Goal: Find specific page/section: Find specific page/section

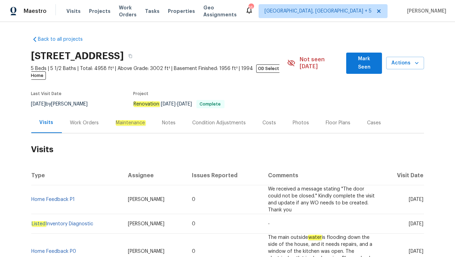
click at [85, 119] on div "Work Orders" at bounding box center [84, 122] width 29 height 7
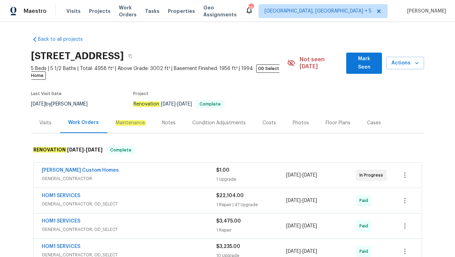
click at [113, 175] on span "GENERAL_CONTRACTOR" at bounding box center [129, 178] width 175 height 7
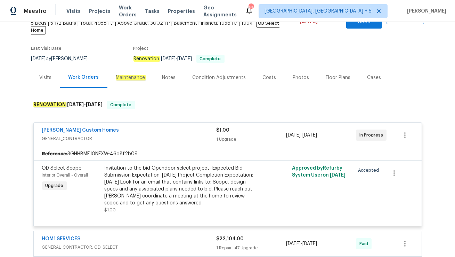
scroll to position [46, 0]
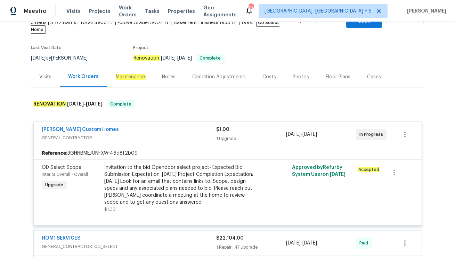
click at [49, 77] on div "Visits" at bounding box center [45, 76] width 29 height 21
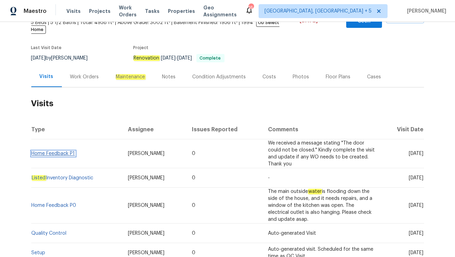
click at [54, 151] on link "Home Feedback P1" at bounding box center [53, 153] width 43 height 5
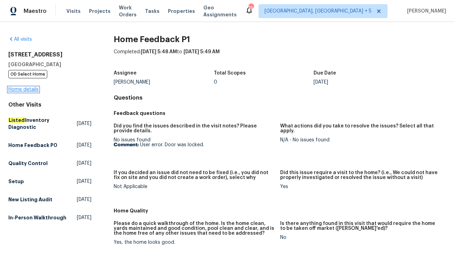
click at [32, 90] on link "Home details" at bounding box center [23, 89] width 30 height 5
